Goal: Task Accomplishment & Management: Use online tool/utility

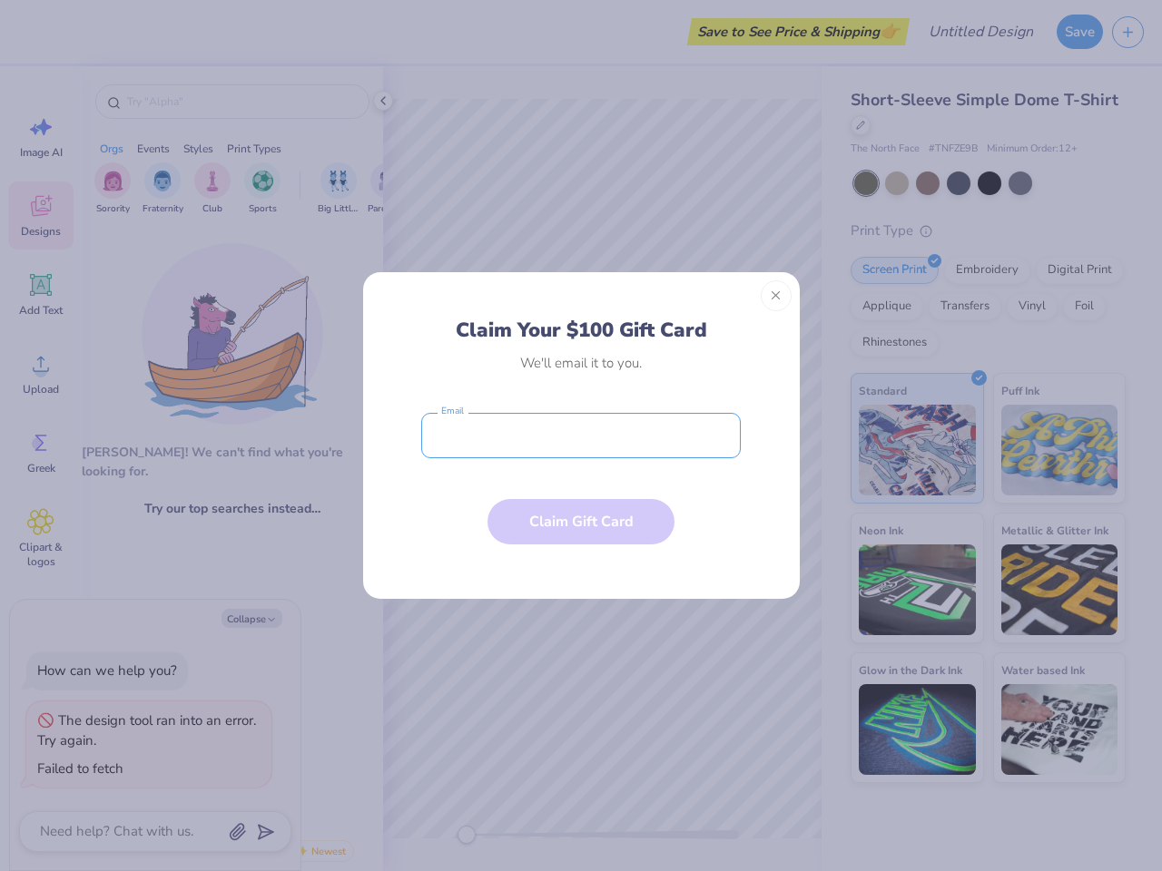
type textarea "x"
click at [581, 436] on input "email" at bounding box center [580, 435] width 319 height 45
click at [776, 296] on button "Close" at bounding box center [775, 295] width 31 height 31
